Goal: Find specific page/section: Find specific page/section

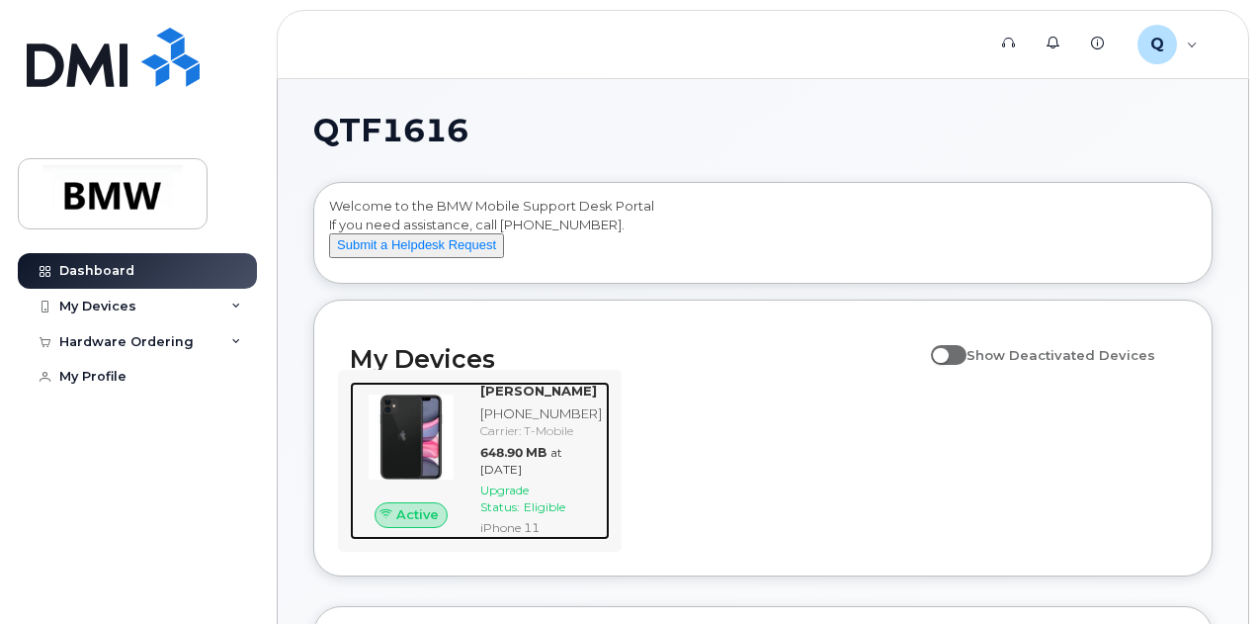
click at [520, 398] on strong "[PERSON_NAME]" at bounding box center [538, 390] width 117 height 16
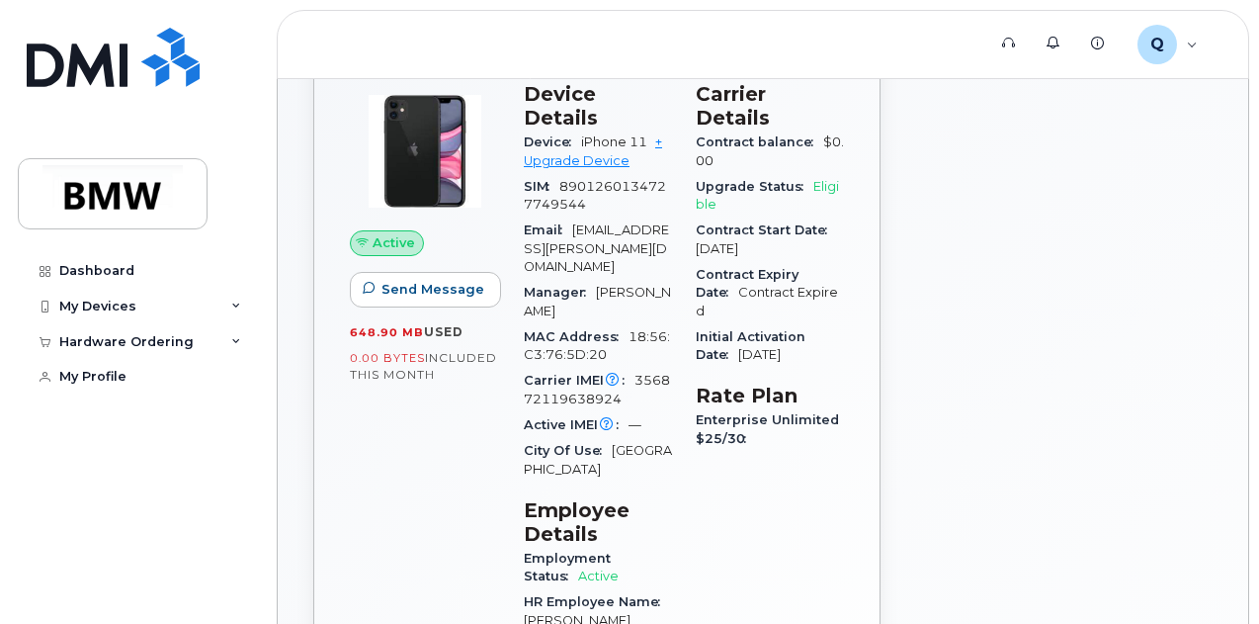
scroll to position [99, 0]
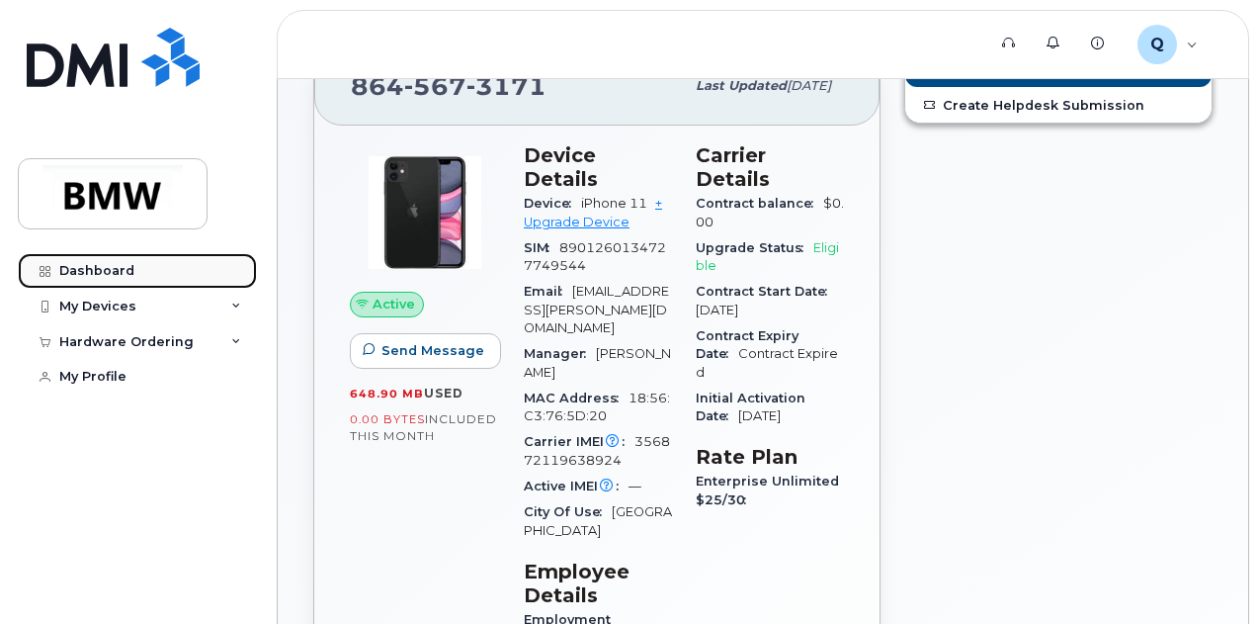
drag, startPoint x: 102, startPoint y: 272, endPoint x: 156, endPoint y: 278, distance: 54.7
click at [102, 272] on div "Dashboard" at bounding box center [96, 271] width 75 height 16
